Goal: Browse casually

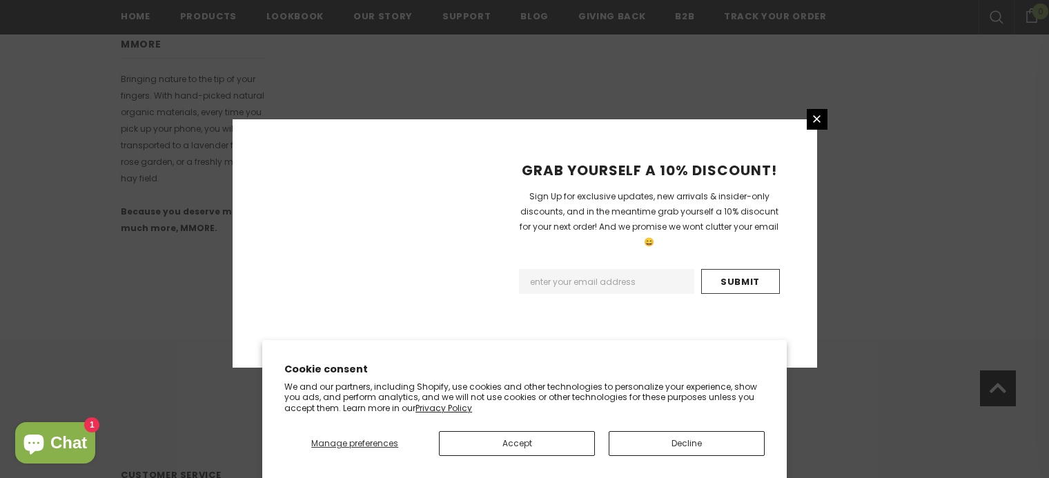
scroll to position [937, 0]
